Goal: Task Accomplishment & Management: Use online tool/utility

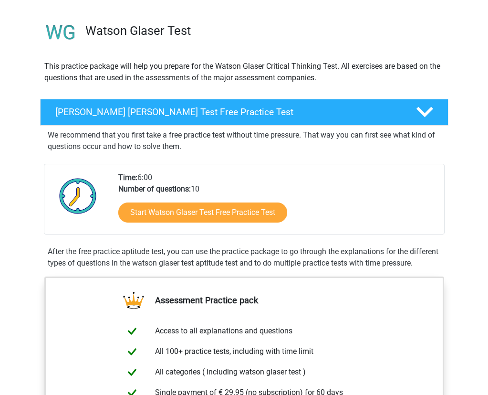
scroll to position [48, 0]
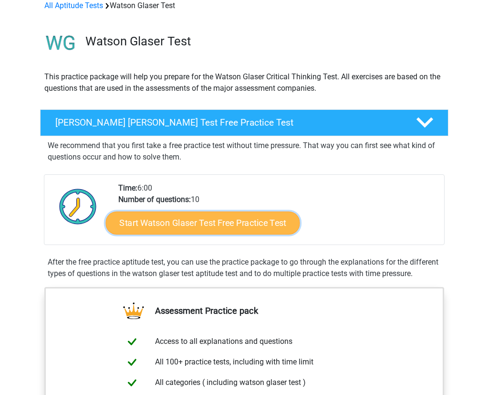
click at [161, 221] on link "Start Watson Glaser Test Free Practice Test" at bounding box center [203, 223] width 194 height 23
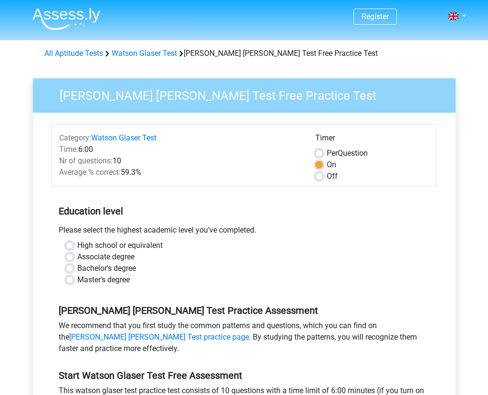
click at [77, 281] on label "Master's degree" at bounding box center [103, 279] width 53 height 11
click at [69, 281] on input "Master's degree" at bounding box center [70, 279] width 8 height 10
radio input "true"
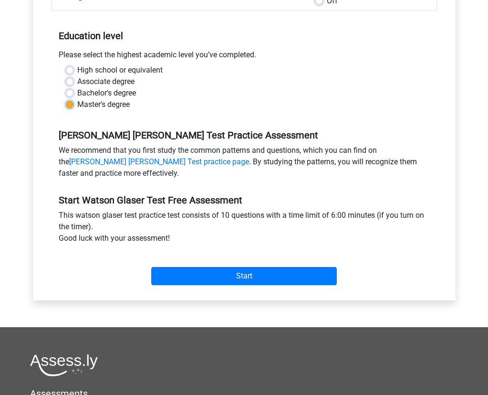
scroll to position [191, 0]
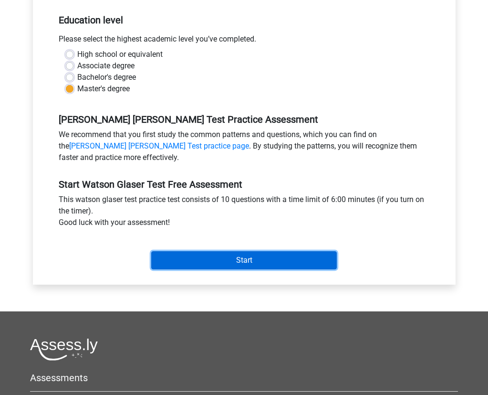
click at [255, 260] on input "Start" at bounding box center [244, 260] width 186 height 18
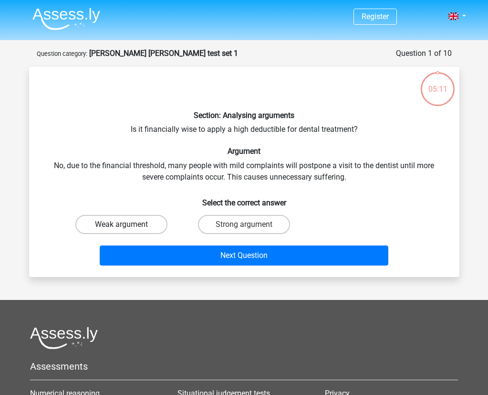
click at [95, 233] on label "Weak argument" at bounding box center [121, 224] width 92 height 19
click at [121, 231] on input "Weak argument" at bounding box center [124, 227] width 6 height 6
radio input "true"
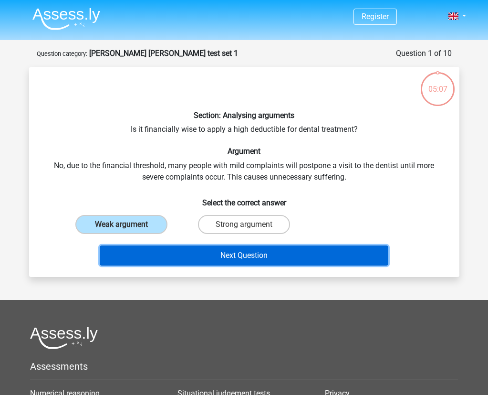
click at [162, 259] on button "Next Question" at bounding box center [244, 255] width 289 height 20
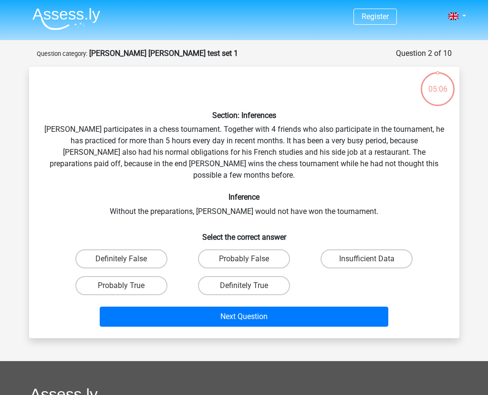
scroll to position [48, 0]
